Goal: Task Accomplishment & Management: Use online tool/utility

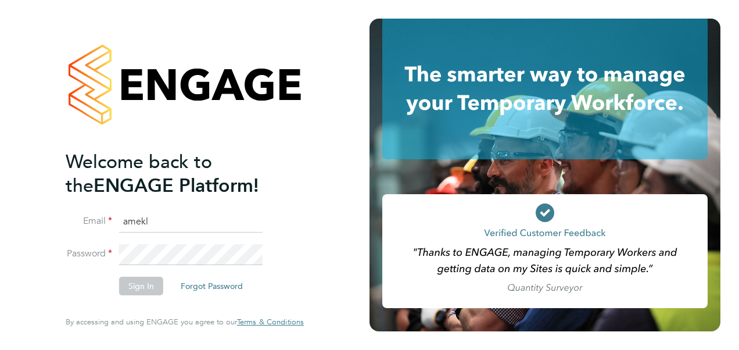
type input "[PERSON_NAME][EMAIL_ADDRESS][PERSON_NAME][PERSON_NAME][DOMAIN_NAME]"
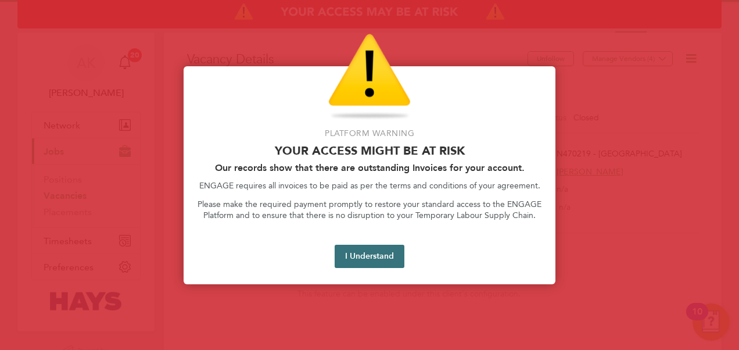
click at [367, 250] on button "I Understand" at bounding box center [370, 256] width 70 height 23
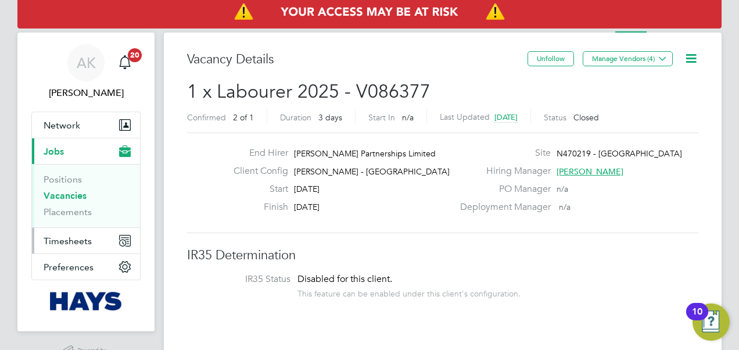
click at [85, 239] on span "Timesheets" at bounding box center [68, 240] width 48 height 11
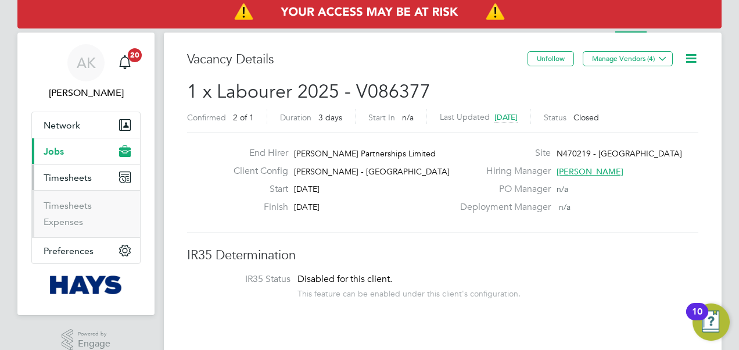
click at [63, 199] on ul "Timesheets Expenses" at bounding box center [86, 213] width 108 height 47
click at [61, 200] on link "Timesheets" at bounding box center [68, 205] width 48 height 11
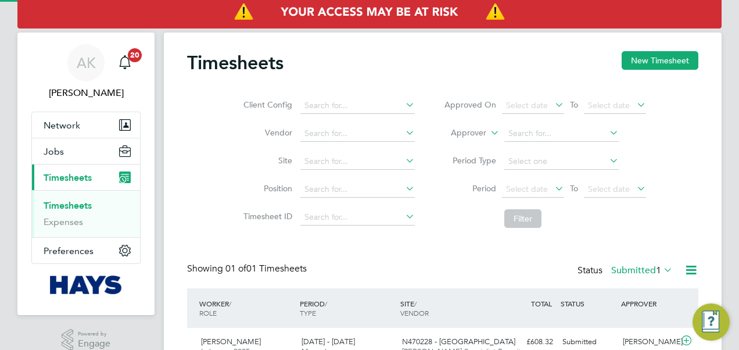
scroll to position [29, 100]
click at [649, 66] on button "New Timesheet" at bounding box center [660, 60] width 77 height 19
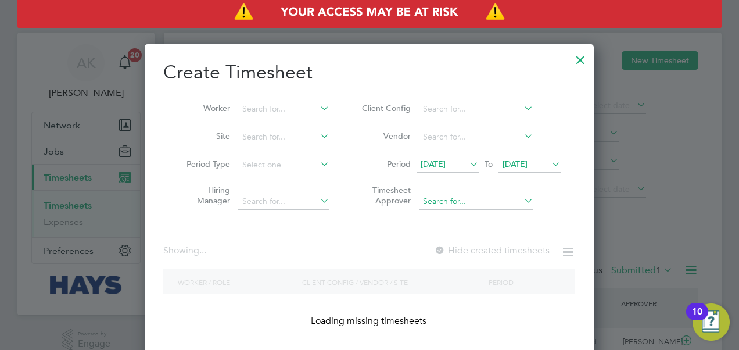
scroll to position [327, 450]
click at [526, 159] on span "27 Aug 2025" at bounding box center [514, 164] width 25 height 10
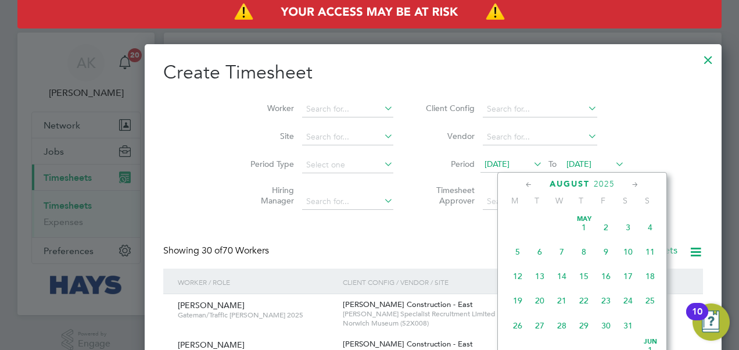
scroll to position [2298, 450]
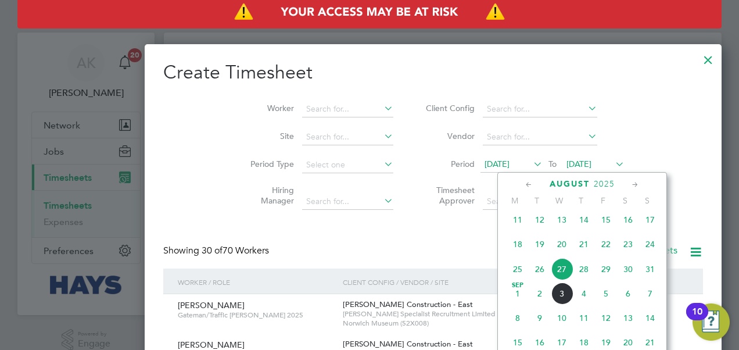
click at [603, 279] on span "29" at bounding box center [606, 269] width 22 height 22
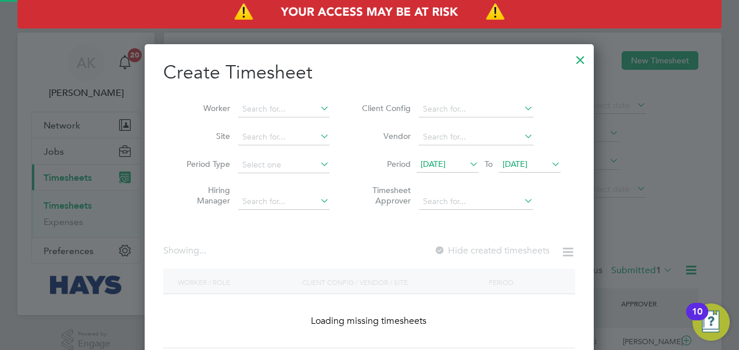
scroll to position [327, 450]
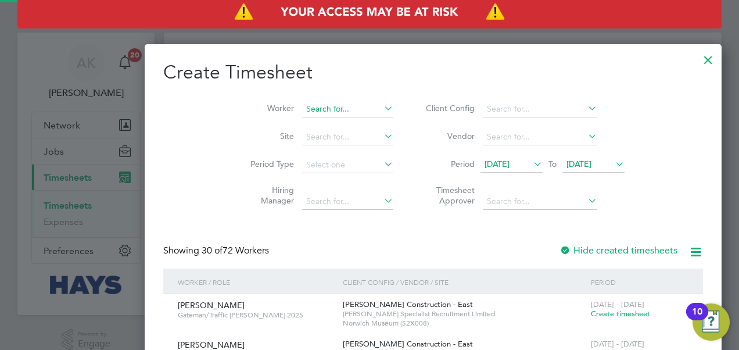
click at [302, 101] on input at bounding box center [347, 109] width 91 height 16
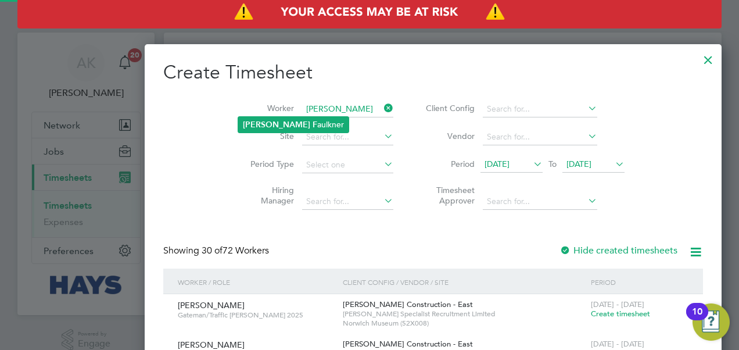
click at [275, 131] on li "Joe F aulkner" at bounding box center [293, 125] width 110 height 16
type input "Joe Faulkner"
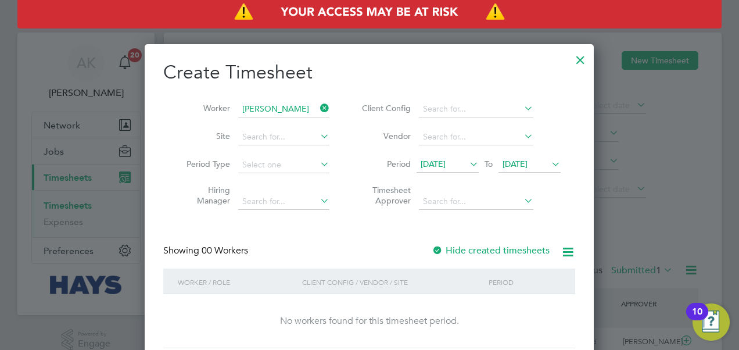
click at [440, 249] on div at bounding box center [438, 251] width 12 height 12
click at [446, 163] on span "20 Aug 2025" at bounding box center [433, 164] width 25 height 10
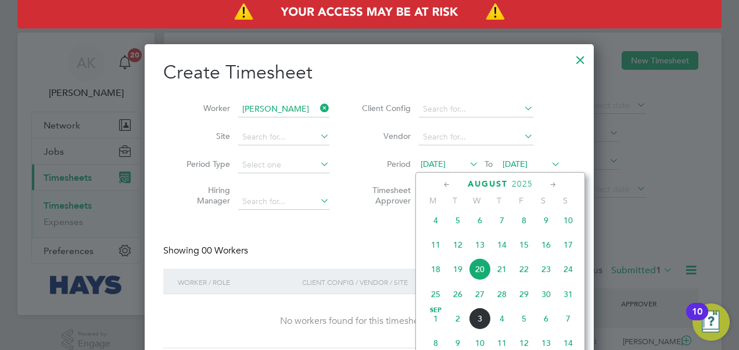
click at [434, 299] on span "25" at bounding box center [436, 294] width 22 height 22
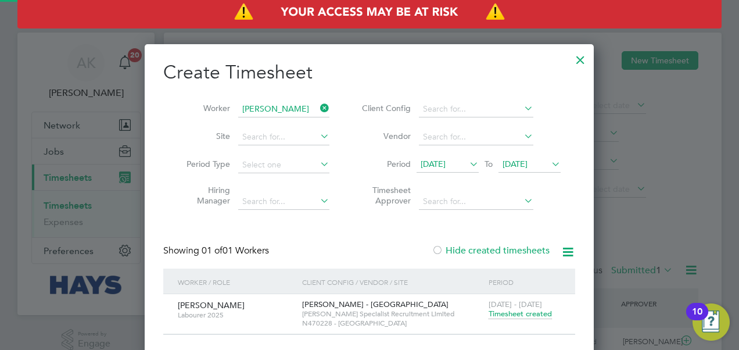
click at [506, 311] on span "Timesheet created" at bounding box center [520, 313] width 63 height 10
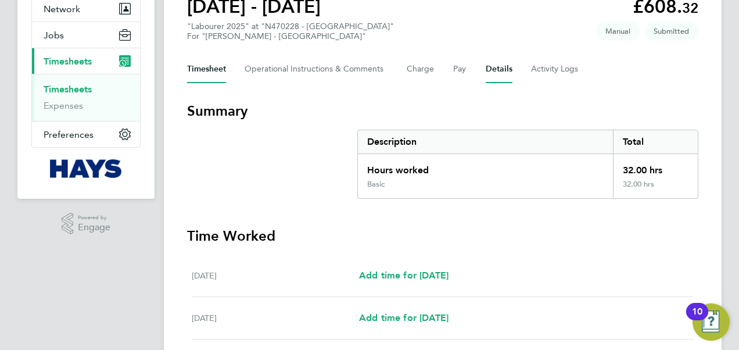
click at [504, 74] on button "Details" at bounding box center [499, 69] width 27 height 28
